Goal: Navigation & Orientation: Find specific page/section

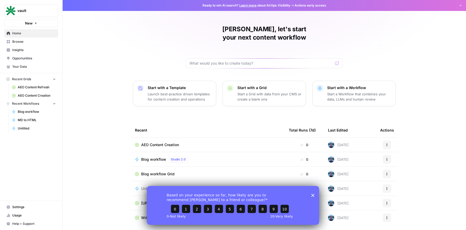
click at [312, 196] on polygon "Close survey" at bounding box center [312, 195] width 3 height 3
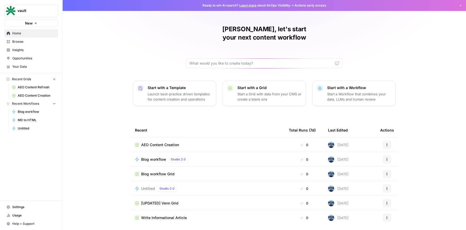
scroll to position [10, 0]
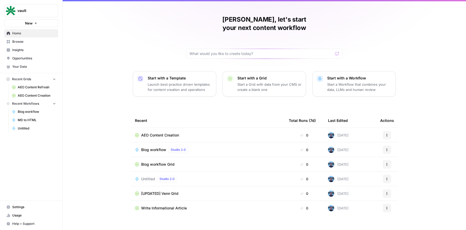
click at [22, 50] on span "Insights" at bounding box center [34, 50] width 44 height 5
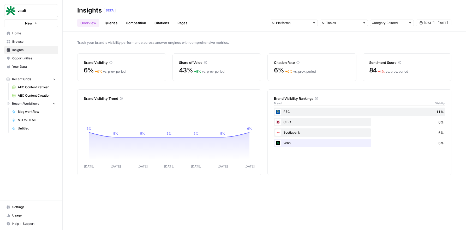
click at [111, 23] on link "Queries" at bounding box center [110, 23] width 19 height 8
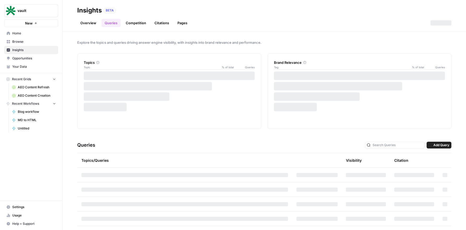
click at [132, 25] on link "Competition" at bounding box center [136, 23] width 27 height 8
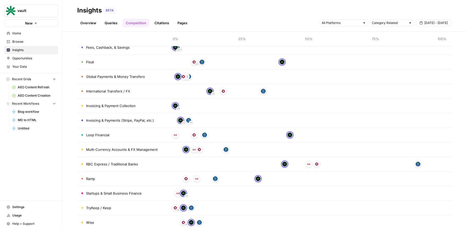
scroll to position [183, 0]
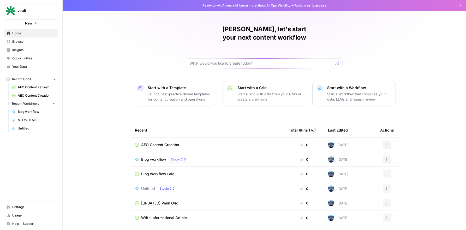
click at [37, 53] on link "Insights" at bounding box center [31, 50] width 54 height 8
